Goal: Task Accomplishment & Management: Complete application form

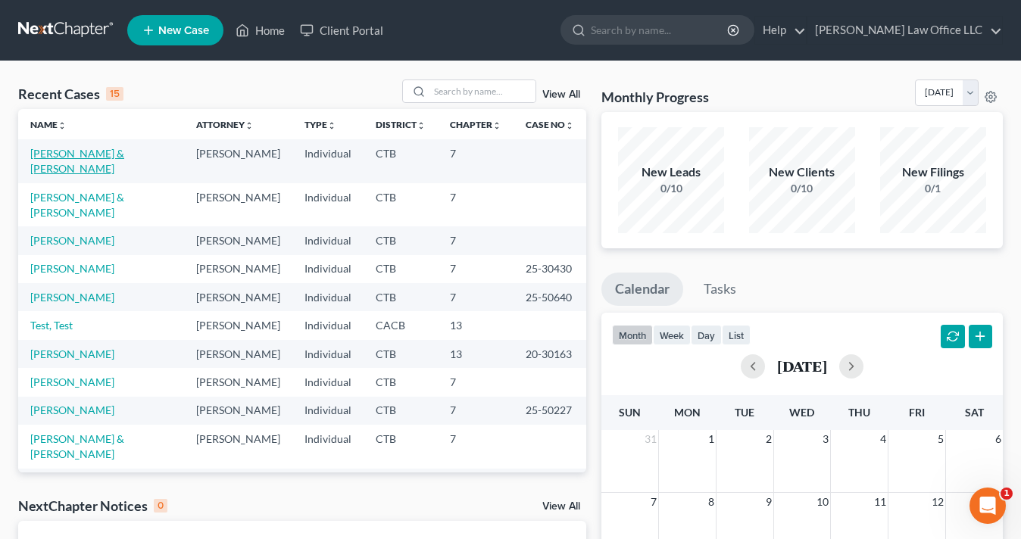
click at [98, 157] on link "[PERSON_NAME] & [PERSON_NAME]" at bounding box center [77, 161] width 94 height 28
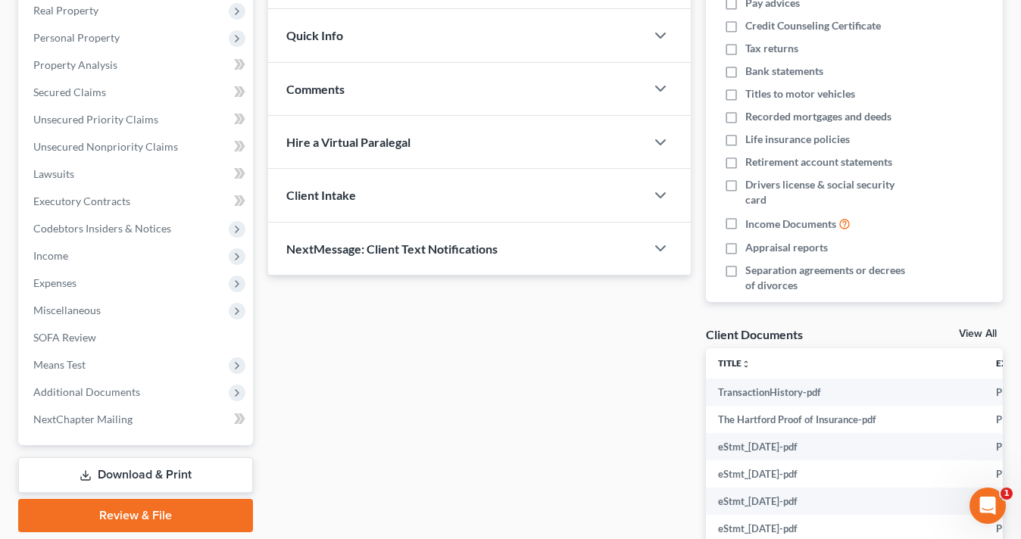
scroll to position [316, 0]
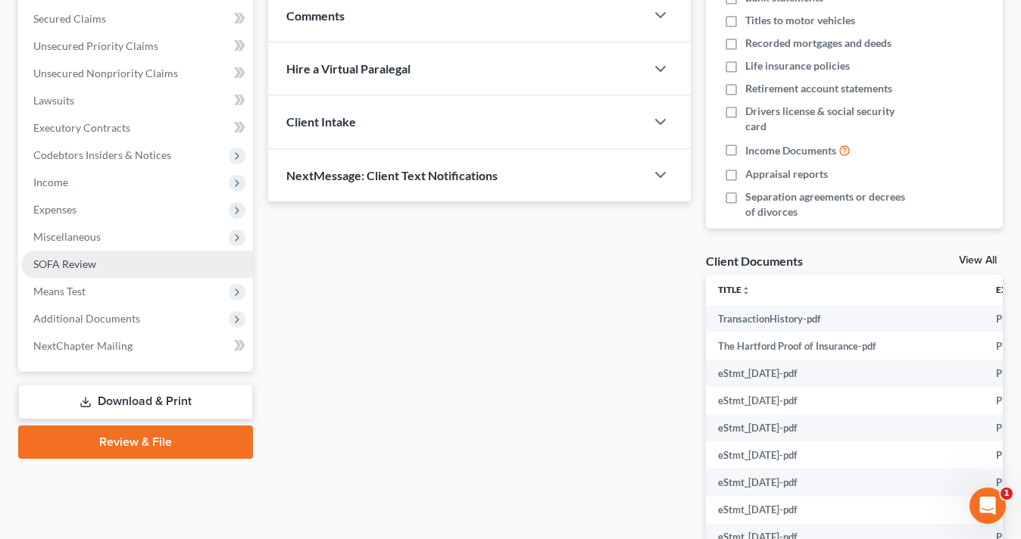
click at [73, 264] on span "SOFA Review" at bounding box center [64, 264] width 63 height 13
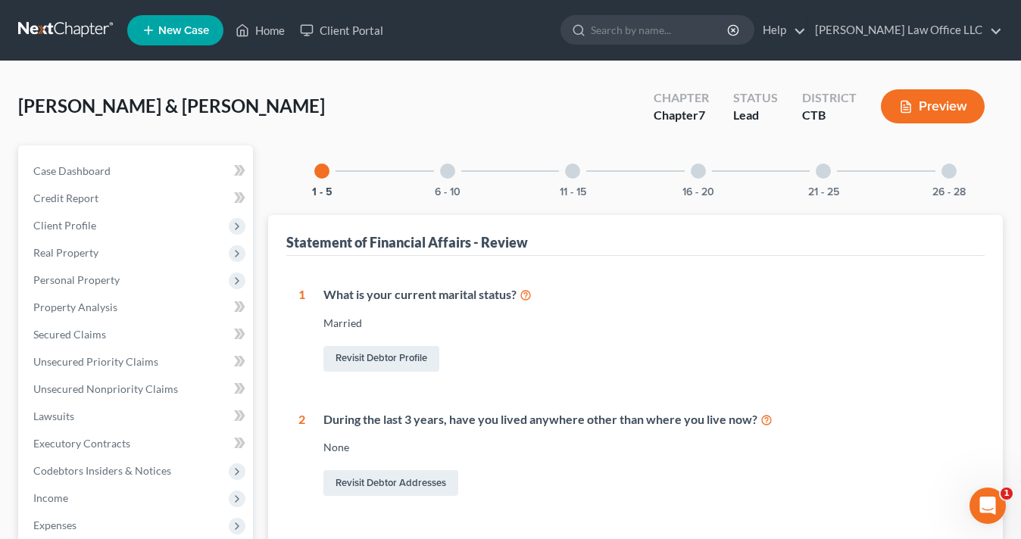
click at [448, 171] on div at bounding box center [447, 171] width 15 height 15
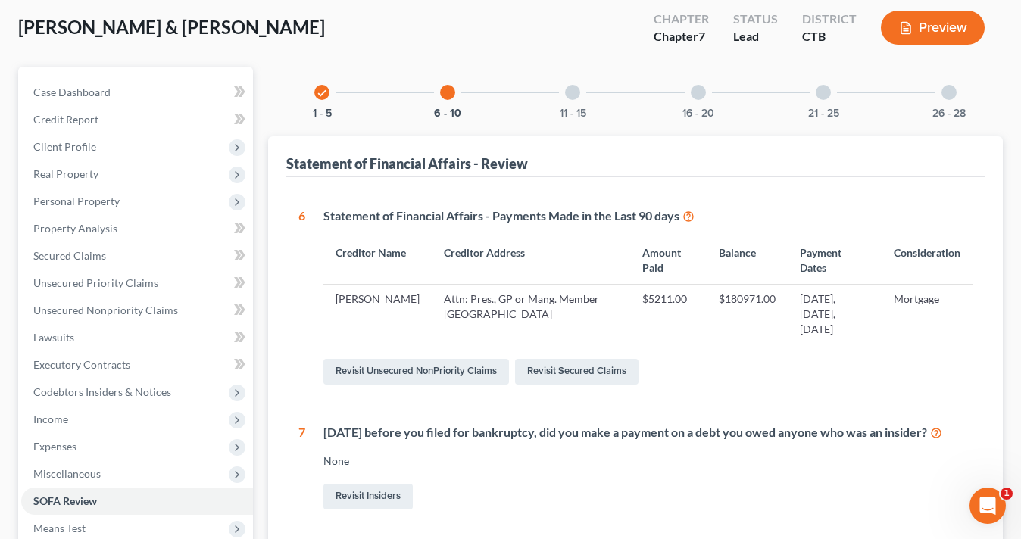
scroll to position [80, 0]
click at [572, 89] on div at bounding box center [572, 91] width 15 height 15
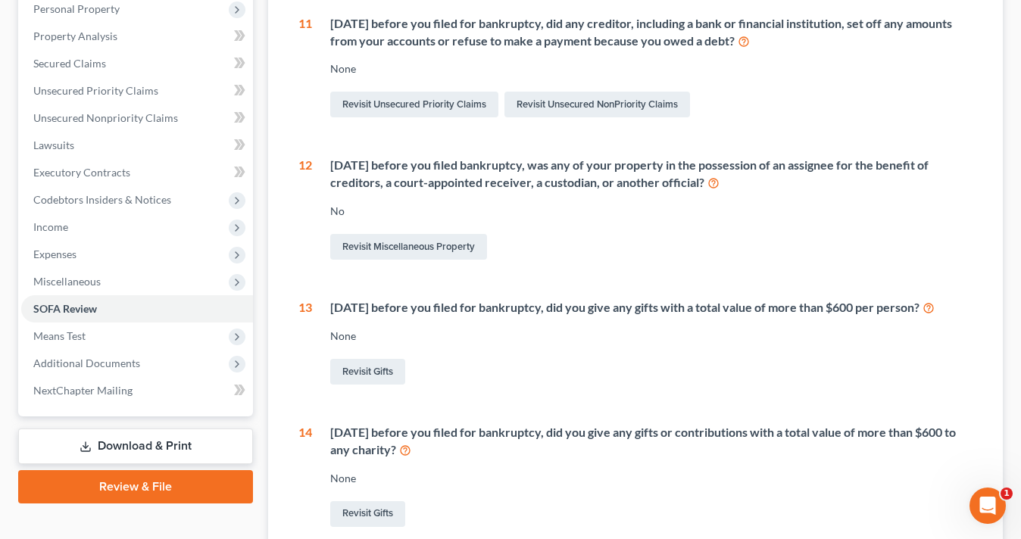
scroll to position [272, 0]
drag, startPoint x: 963, startPoint y: 301, endPoint x: 394, endPoint y: 294, distance: 569.6
click at [394, 294] on div "11 [DATE] before you filed for bankruptcy, did any creditor, including a bank o…" at bounding box center [635, 342] width 674 height 657
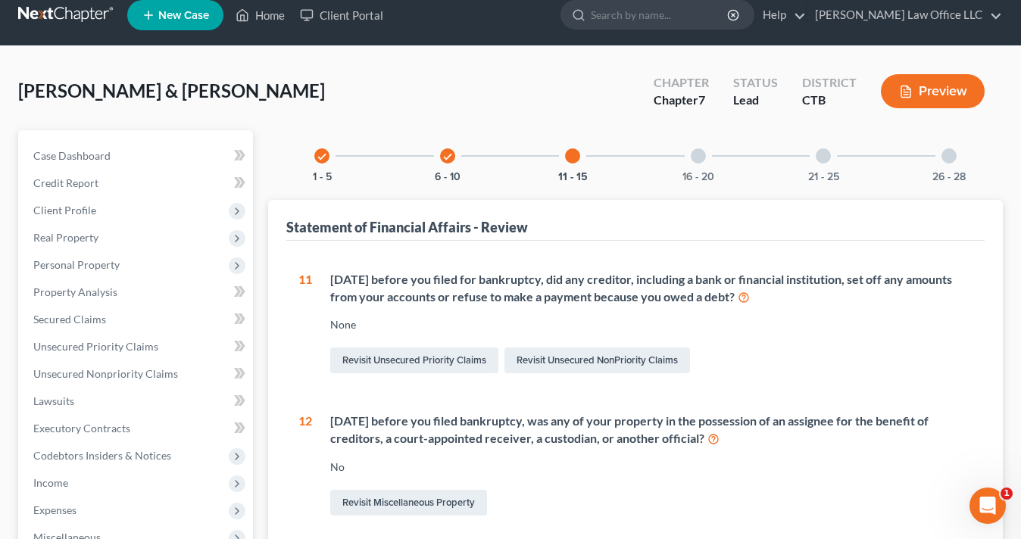
scroll to position [0, 0]
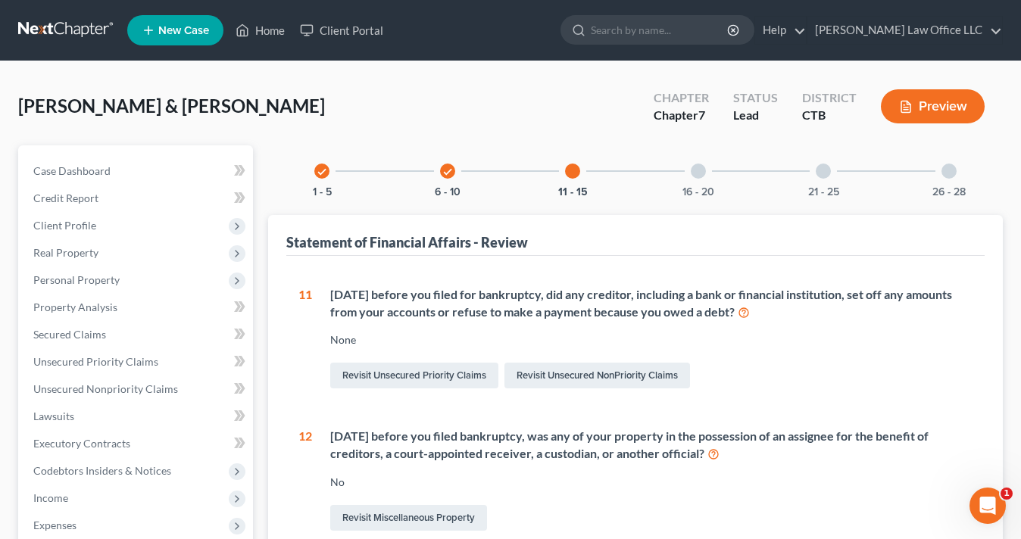
click at [696, 171] on div at bounding box center [698, 171] width 15 height 15
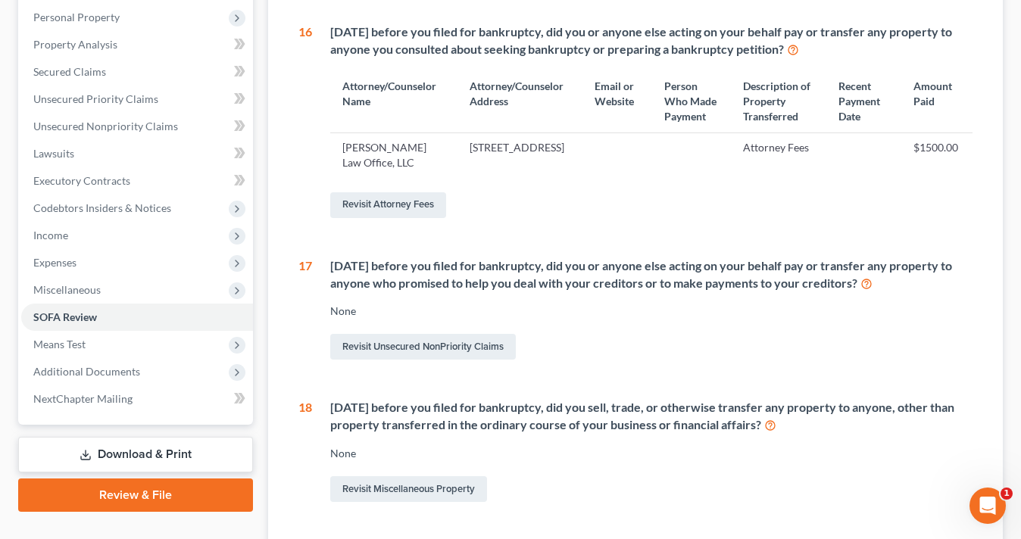
scroll to position [291, 0]
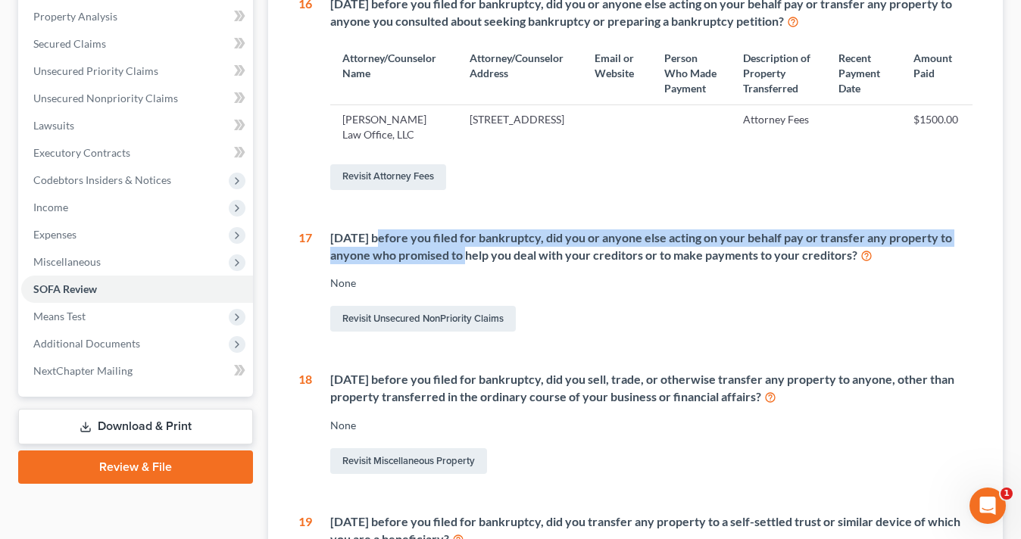
drag, startPoint x: 376, startPoint y: 240, endPoint x: 445, endPoint y: 262, distance: 72.3
click at [445, 261] on div "[DATE] before you filed for bankruptcy, did you or anyone else acting on your b…" at bounding box center [651, 246] width 642 height 35
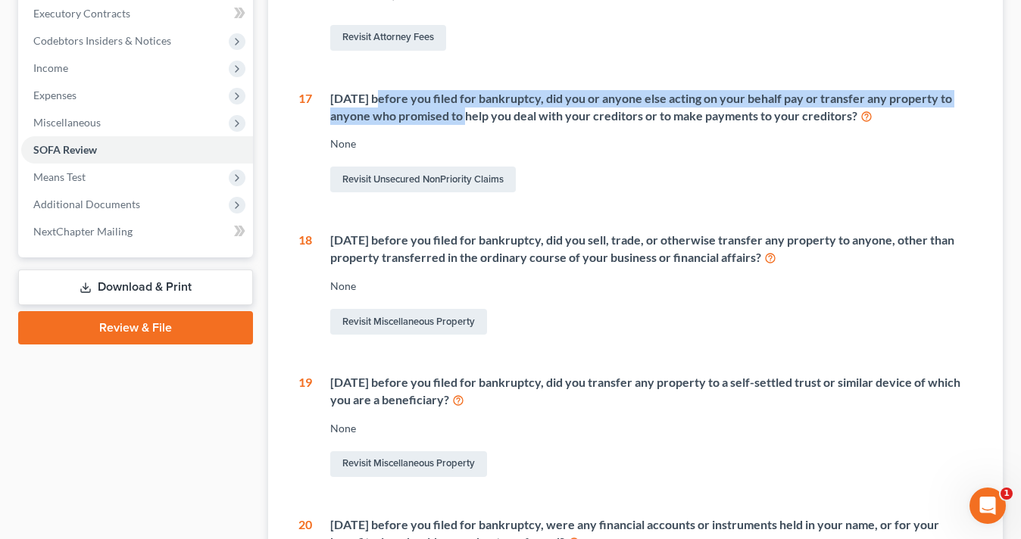
scroll to position [486, 0]
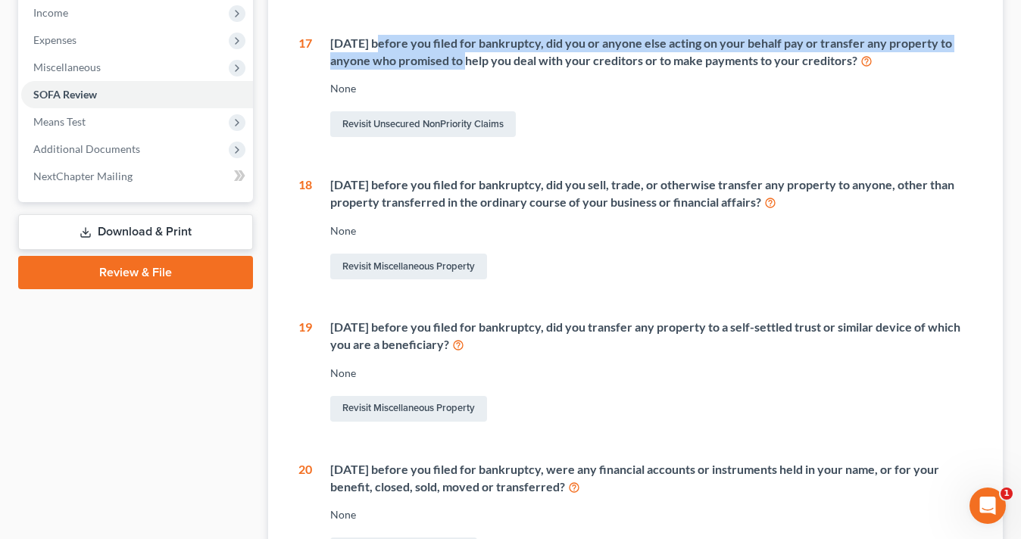
drag, startPoint x: 757, startPoint y: 187, endPoint x: 813, endPoint y: 201, distance: 58.4
click at [813, 201] on div "[DATE] before you filed for bankruptcy, did you sell, trade, or otherwise trans…" at bounding box center [651, 193] width 642 height 35
click at [395, 208] on div "[DATE] before you filed for bankruptcy, did you sell, trade, or otherwise trans…" at bounding box center [651, 193] width 642 height 35
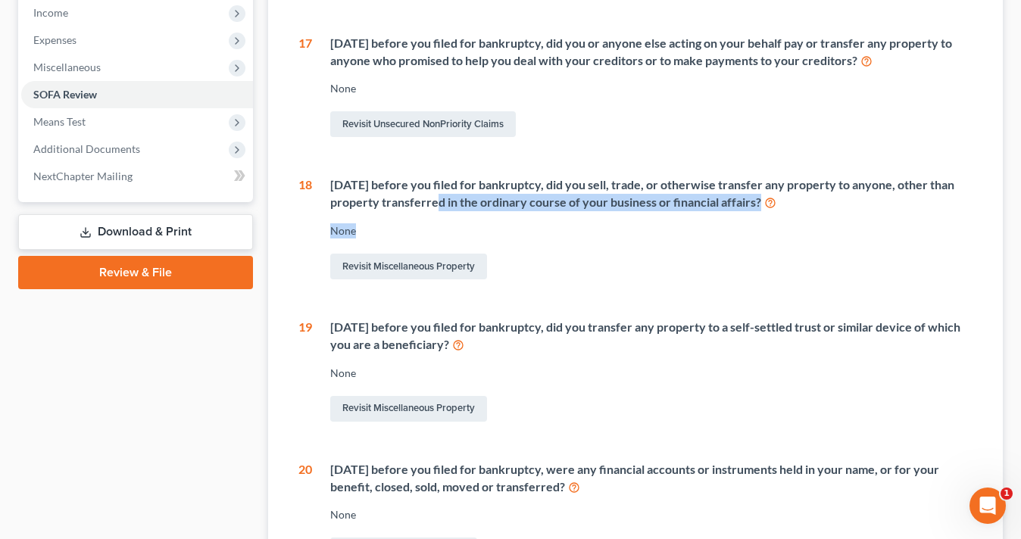
drag, startPoint x: 418, startPoint y: 208, endPoint x: 774, endPoint y: 225, distance: 356.4
click at [774, 225] on div "[DATE] before you filed for bankruptcy, did you sell, trade, or otherwise trans…" at bounding box center [642, 229] width 660 height 106
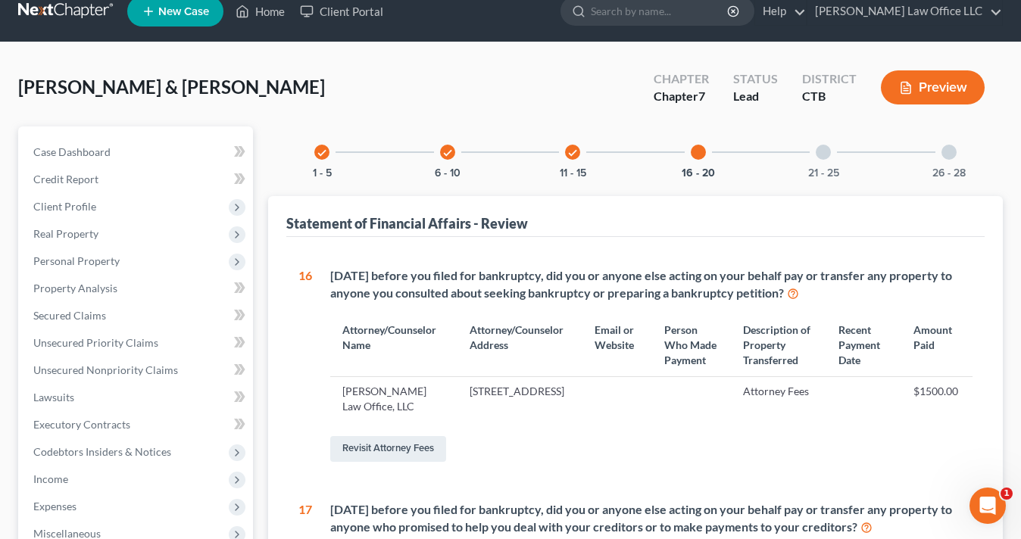
scroll to position [0, 0]
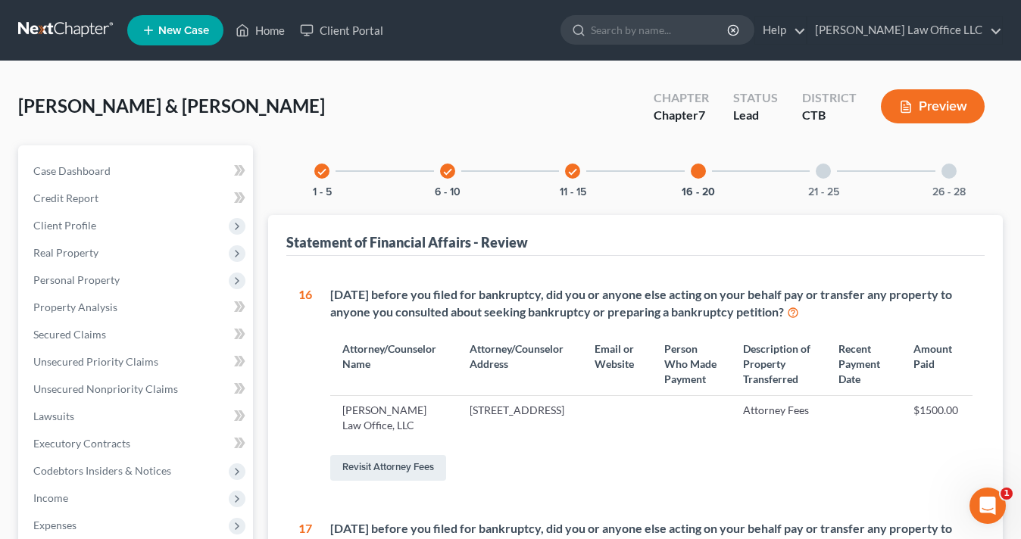
click at [828, 160] on div "21 - 25" at bounding box center [824, 171] width 52 height 52
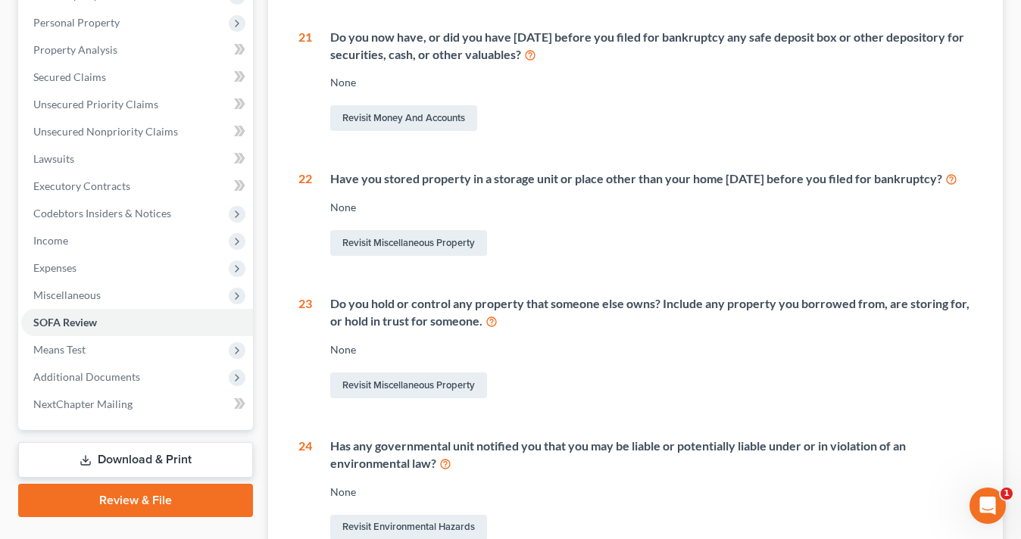
scroll to position [261, 0]
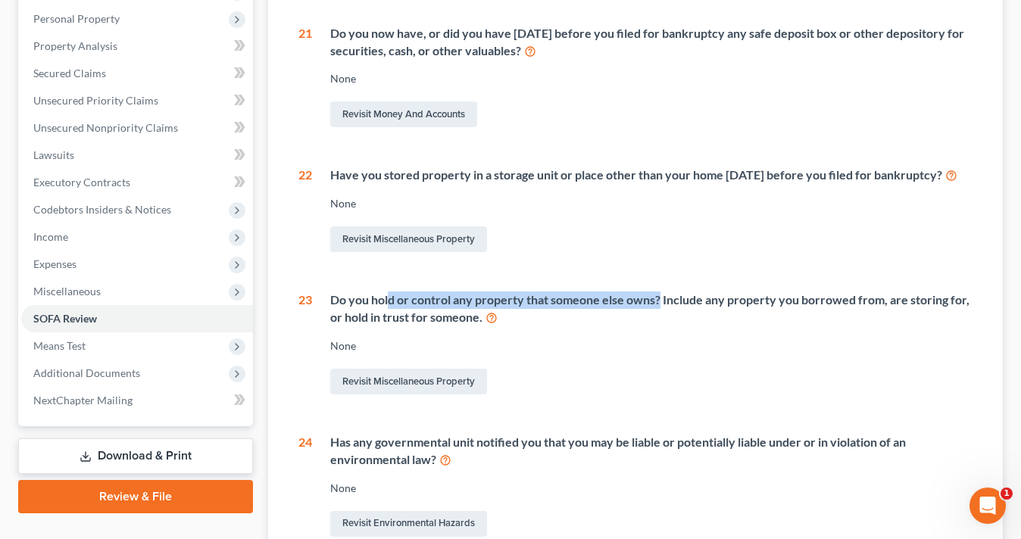
drag, startPoint x: 388, startPoint y: 320, endPoint x: 659, endPoint y: 321, distance: 271.2
click at [659, 321] on div "Do you hold or control any property that someone else owns? Include any propert…" at bounding box center [651, 309] width 642 height 35
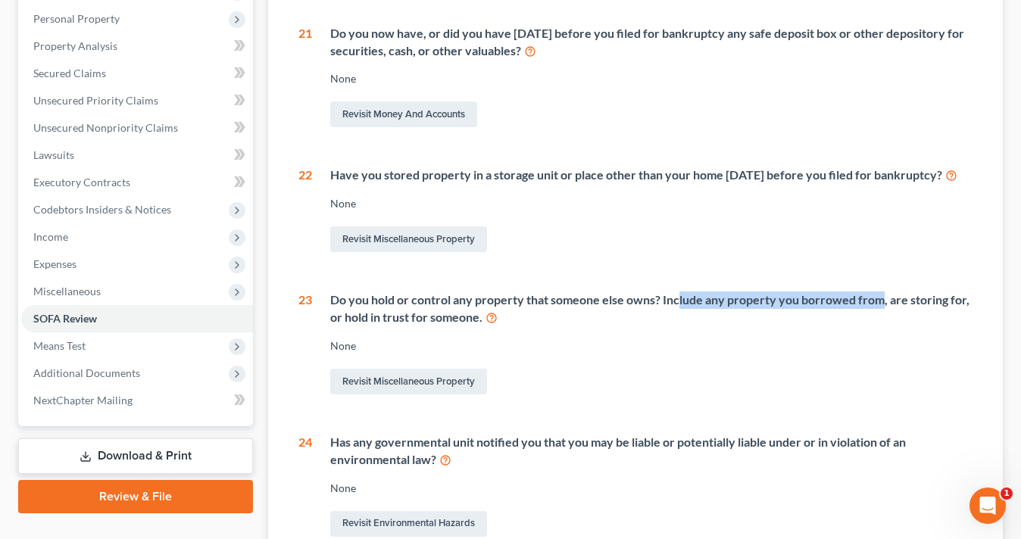
drag, startPoint x: 679, startPoint y: 323, endPoint x: 881, endPoint y: 323, distance: 202.2
click at [881, 323] on div "Do you hold or control any property that someone else owns? Include any propert…" at bounding box center [651, 309] width 642 height 35
click at [489, 324] on icon at bounding box center [492, 317] width 12 height 14
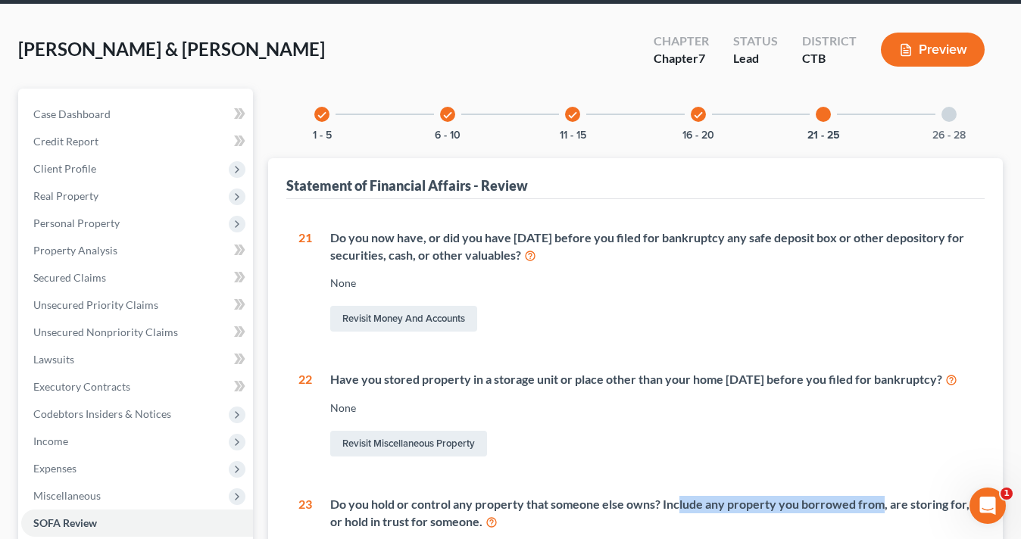
scroll to position [0, 0]
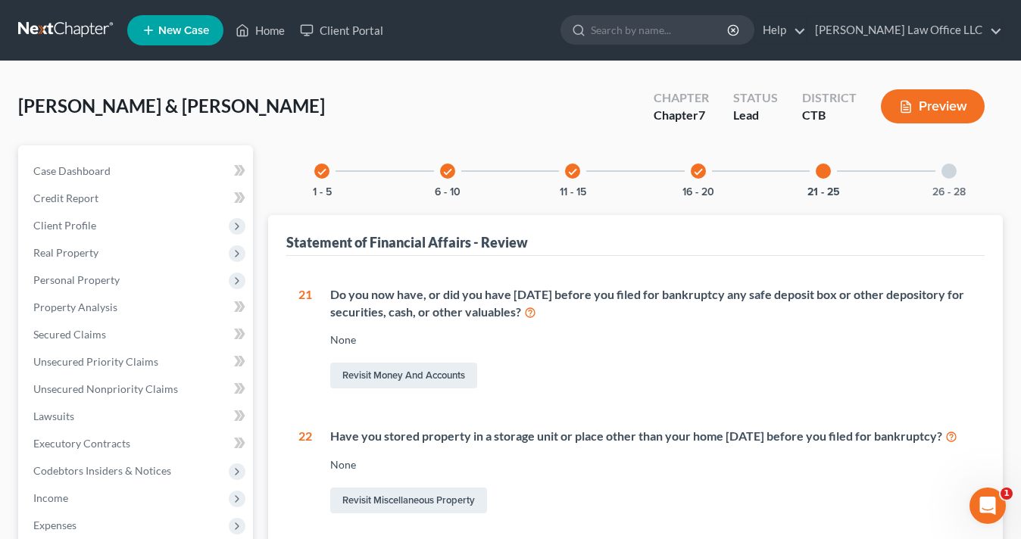
click at [948, 172] on div at bounding box center [948, 171] width 15 height 15
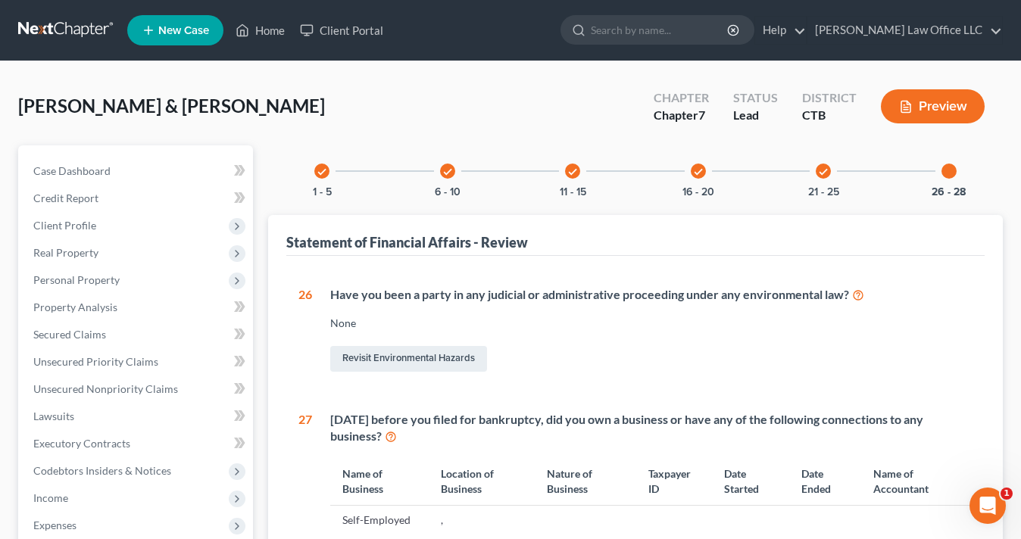
click at [567, 171] on div "check" at bounding box center [572, 171] width 15 height 15
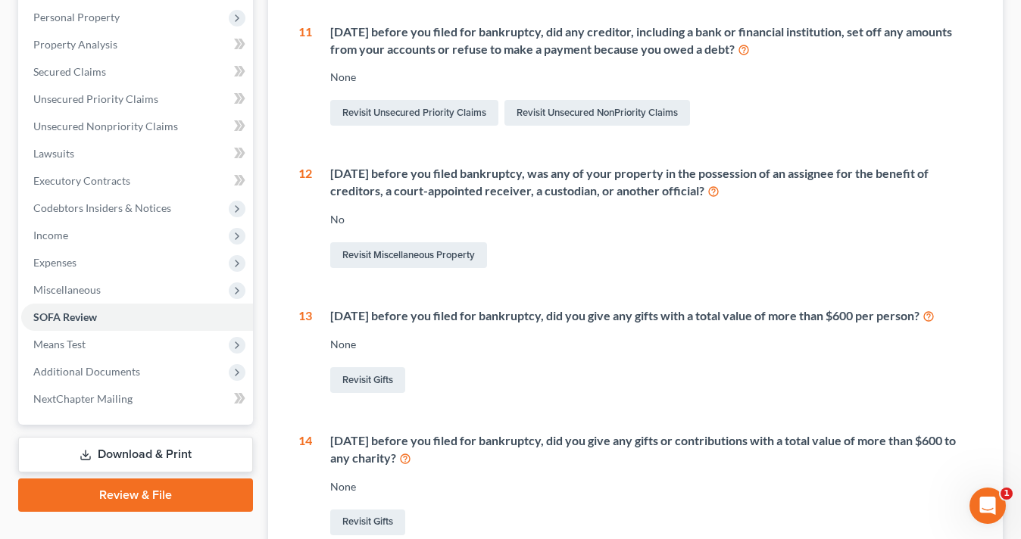
scroll to position [264, 0]
click at [355, 315] on div "[DATE] before you filed for bankruptcy, did you give any gifts with a total val…" at bounding box center [651, 315] width 642 height 17
drag, startPoint x: 963, startPoint y: 310, endPoint x: 308, endPoint y: 304, distance: 655.9
click at [308, 304] on div "11 [DATE] before you filed for bankruptcy, did any creditor, including a bank o…" at bounding box center [635, 351] width 674 height 657
copy div "13 [DATE] before you filed for bankruptcy, did you give any gifts with a total …"
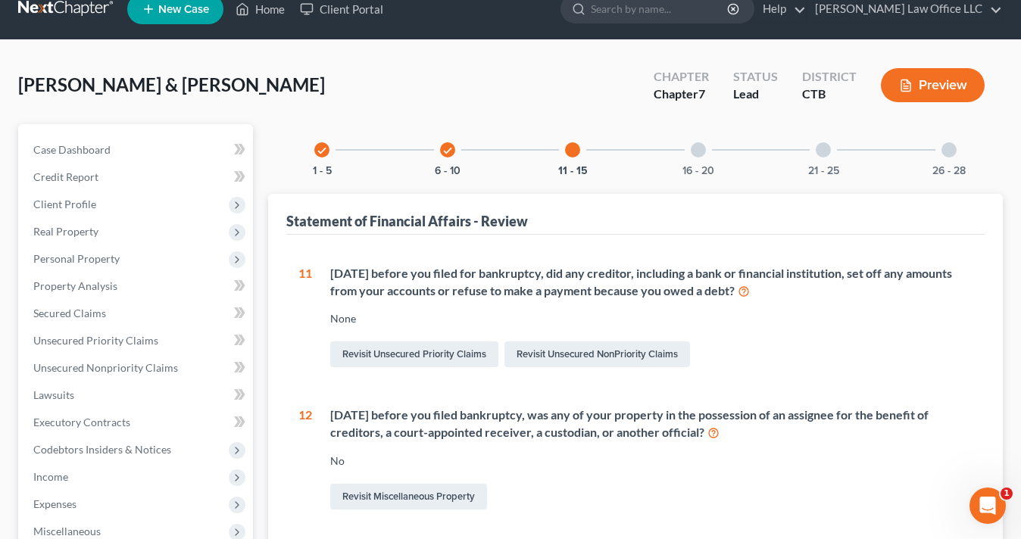
scroll to position [0, 0]
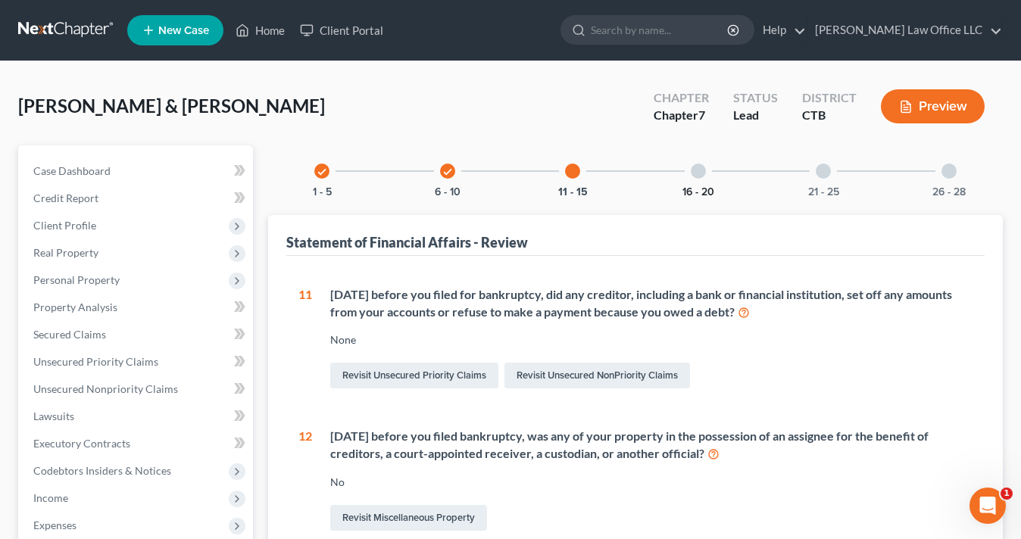
click at [701, 187] on button "16 - 20" at bounding box center [698, 192] width 32 height 11
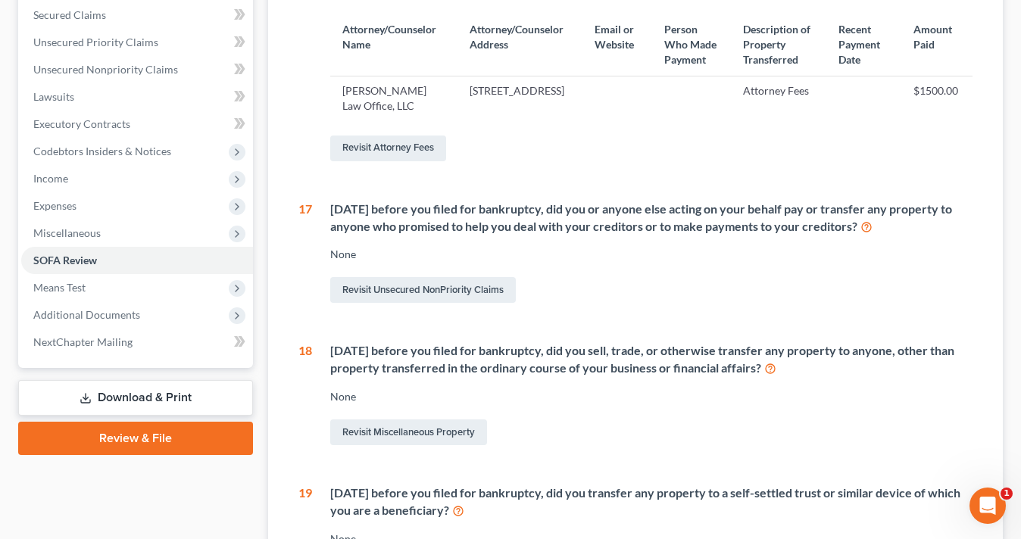
scroll to position [348, 0]
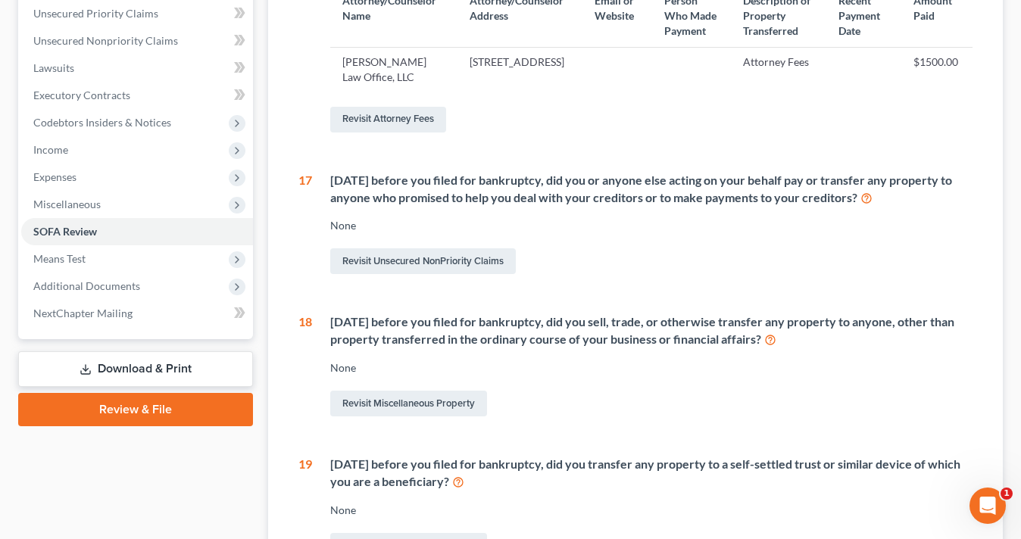
drag, startPoint x: 784, startPoint y: 338, endPoint x: 344, endPoint y: 312, distance: 440.8
click at [344, 312] on div "16 [DATE] before you filed for bankruptcy, did you or anyone else acting on you…" at bounding box center [635, 321] width 674 height 767
copy div "[DATE] before you filed for bankruptcy, did you sell, trade, or otherwise trans…"
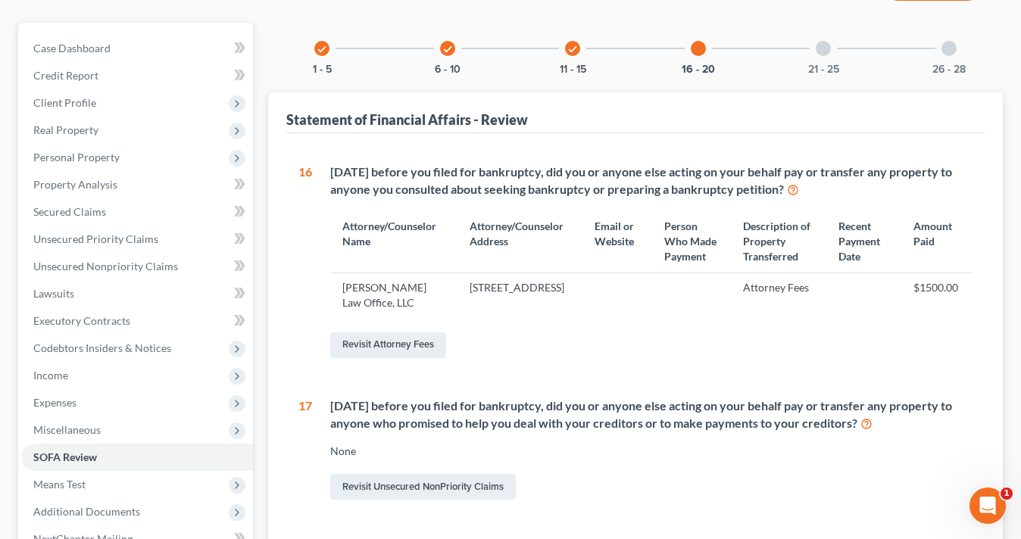
scroll to position [108, 0]
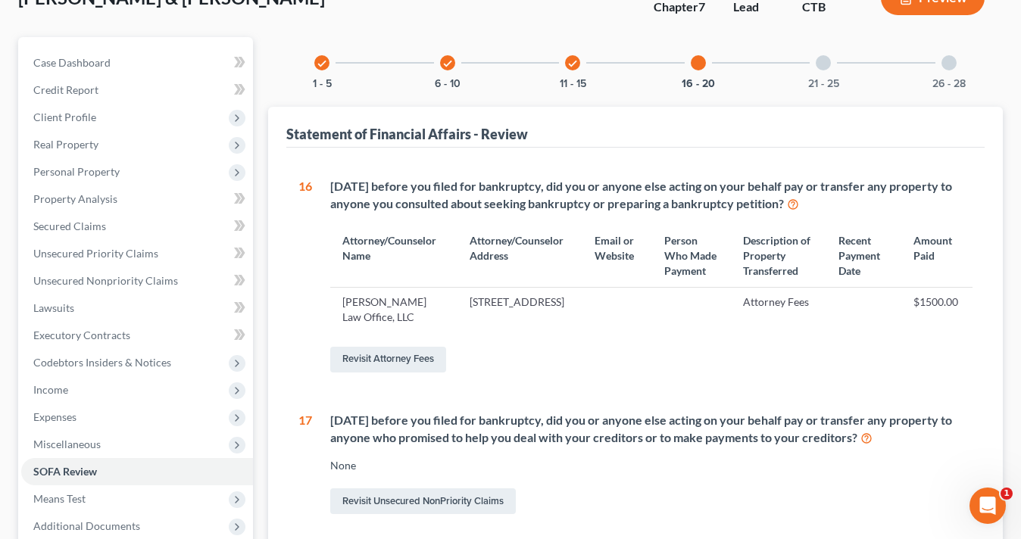
click at [819, 65] on div at bounding box center [823, 62] width 15 height 15
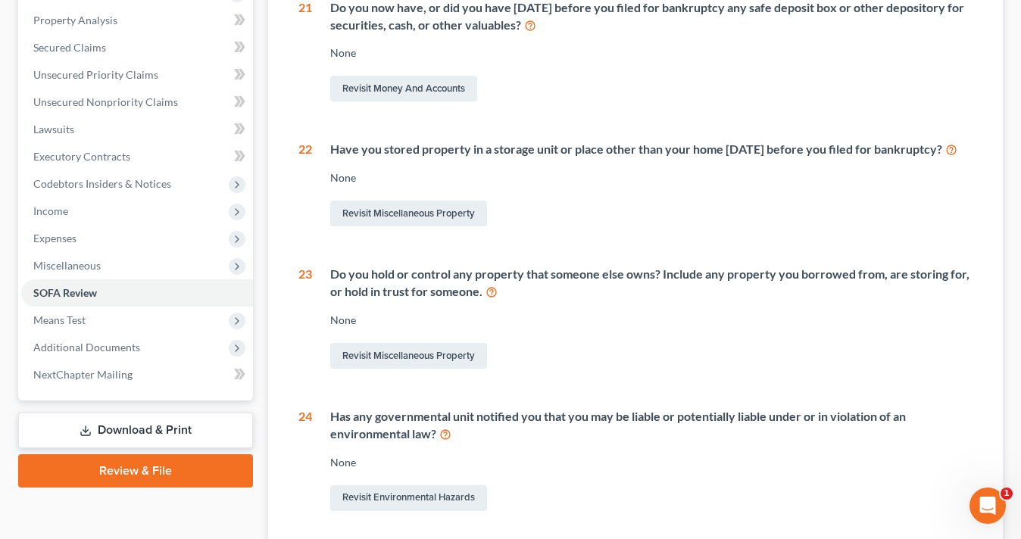
scroll to position [291, 0]
